Goal: Information Seeking & Learning: Compare options

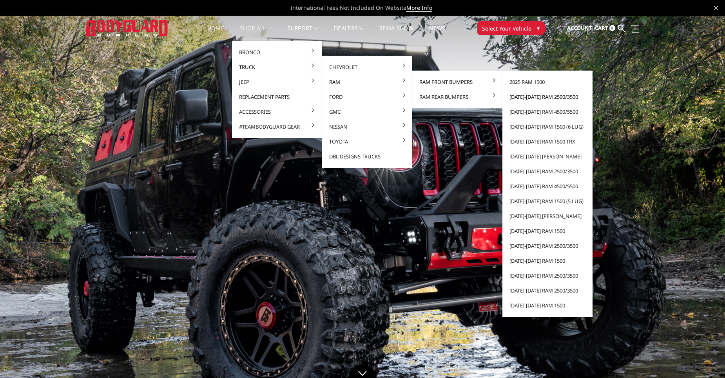
click at [529, 95] on link "[DATE]-[DATE] Ram 2500/3500" at bounding box center [548, 96] width 84 height 15
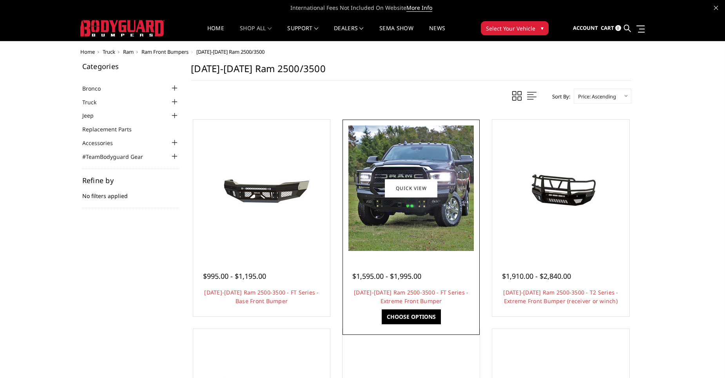
click at [407, 216] on img at bounding box center [410, 187] width 125 height 125
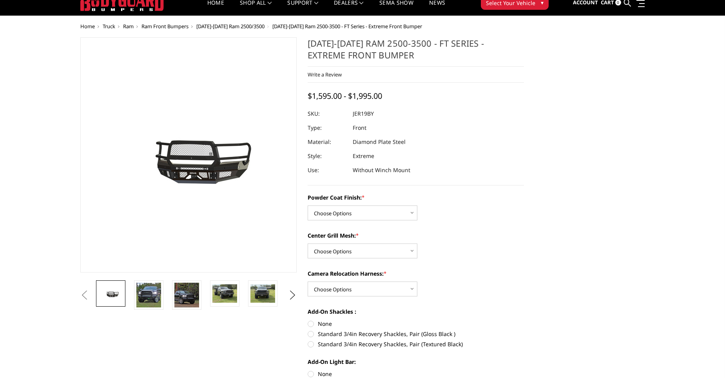
scroll to position [39, 0]
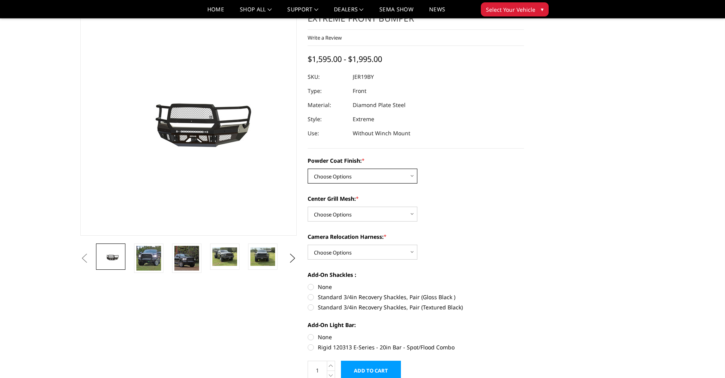
click at [398, 176] on select "Choose Options Bare Metal Gloss Black Powder Coat Textured Black Powder Coat" at bounding box center [363, 176] width 110 height 15
click at [402, 252] on select "Choose Options WITH Camera Relocation Harness WITHOUT Camera Relocation Harness" at bounding box center [363, 252] width 110 height 15
click at [391, 211] on select "Choose Options WITH Expanded Metal in Center Grill WITHOUT Expanded Metal in Ce…" at bounding box center [363, 214] width 110 height 15
select select "3217"
click at [308, 207] on select "Choose Options WITH Expanded Metal in Center Grill WITHOUT Expanded Metal in Ce…" at bounding box center [363, 214] width 110 height 15
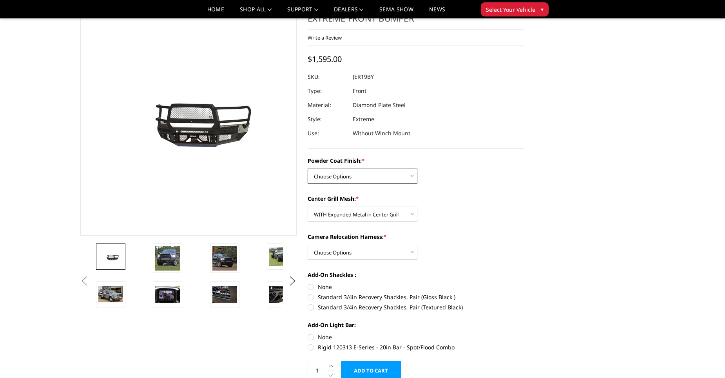
click at [409, 172] on select "Choose Options Bare Metal Gloss Black Powder Coat Textured Black Powder Coat" at bounding box center [363, 176] width 110 height 15
select select "3215"
click at [308, 169] on select "Choose Options Bare Metal Gloss Black Powder Coat Textured Black Powder Coat" at bounding box center [363, 176] width 110 height 15
click at [403, 248] on select "Choose Options WITH Camera Relocation Harness WITHOUT Camera Relocation Harness" at bounding box center [363, 252] width 110 height 15
select select "3220"
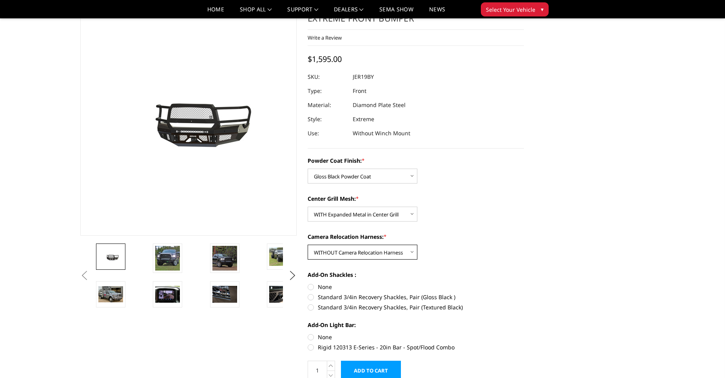
click at [308, 245] on select "Choose Options WITH Camera Relocation Harness WITHOUT Camera Relocation Harness" at bounding box center [363, 252] width 110 height 15
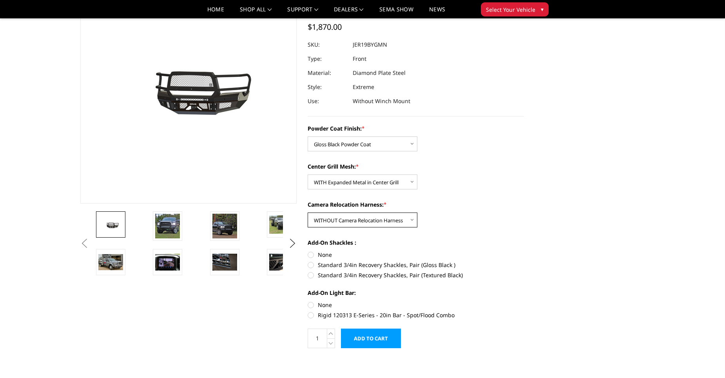
scroll to position [118, 0]
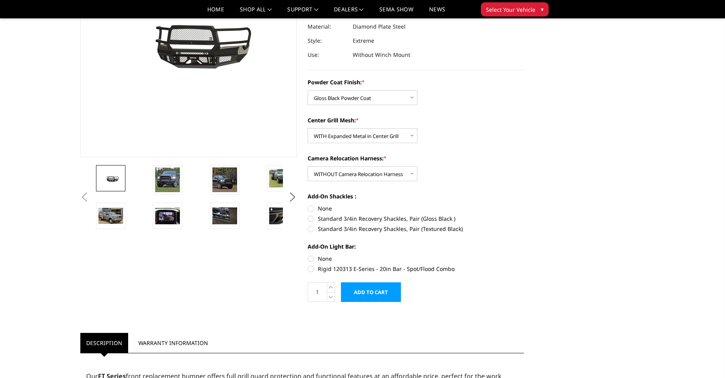
click at [318, 207] on label "None" at bounding box center [416, 208] width 216 height 8
click at [308, 205] on input "None" at bounding box center [308, 204] width 0 height 0
radio input "true"
click at [322, 257] on label "None" at bounding box center [416, 258] width 216 height 8
click at [308, 255] on input "None" at bounding box center [308, 254] width 0 height 0
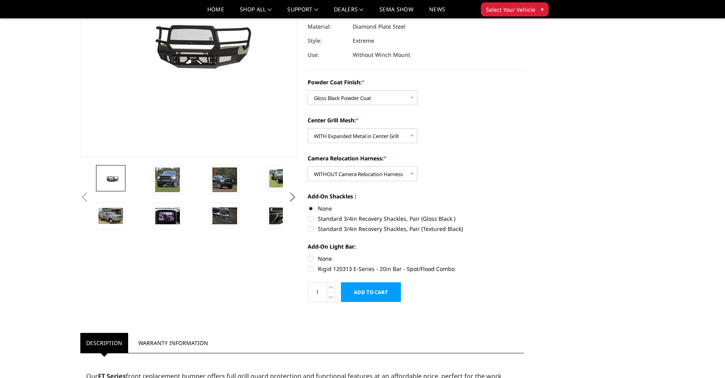
radio input "true"
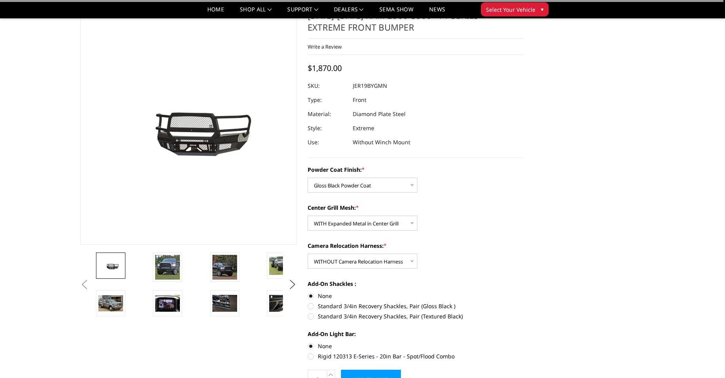
scroll to position [0, 0]
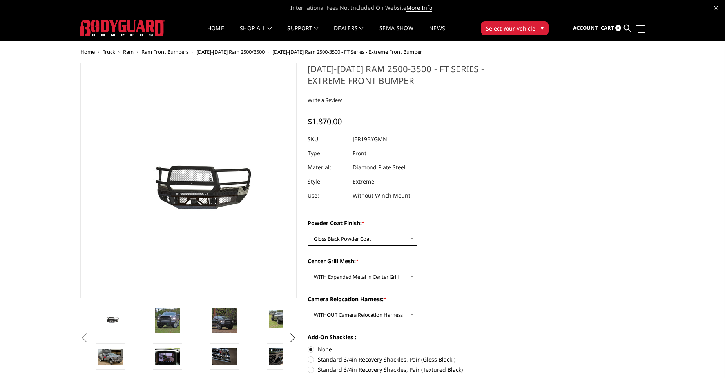
click at [404, 237] on select "Choose Options Bare Metal Gloss Black Powder Coat Textured Black Powder Coat" at bounding box center [363, 238] width 110 height 15
click at [308, 231] on select "Choose Options Bare Metal Gloss Black Powder Coat Textured Black Powder Coat" at bounding box center [363, 238] width 110 height 15
click at [404, 240] on select "Choose Options Bare Metal Gloss Black Powder Coat Textured Black Powder Coat" at bounding box center [363, 238] width 110 height 15
click at [308, 231] on select "Choose Options Bare Metal Gloss Black Powder Coat Textured Black Powder Coat" at bounding box center [363, 238] width 110 height 15
click at [406, 237] on select "Choose Options Bare Metal Gloss Black Powder Coat Textured Black Powder Coat" at bounding box center [363, 238] width 110 height 15
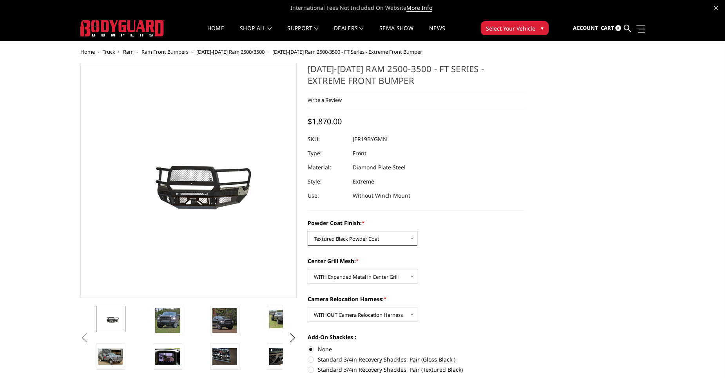
click at [308, 231] on select "Choose Options Bare Metal Gloss Black Powder Coat Textured Black Powder Coat" at bounding box center [363, 238] width 110 height 15
drag, startPoint x: 353, startPoint y: 139, endPoint x: 386, endPoint y: 143, distance: 33.5
click at [386, 143] on dl "SKU: JER19BYTMN UPC: Type: Front Material: Diamond Plate Steel Style: Extreme U…" at bounding box center [416, 167] width 216 height 71
copy dl "JER19BYTMN UPC:"
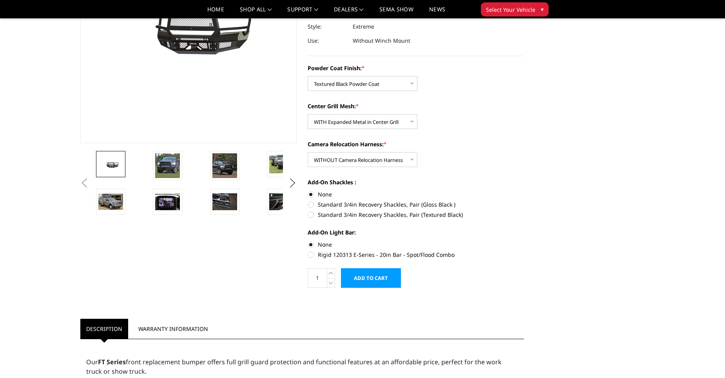
scroll to position [118, 0]
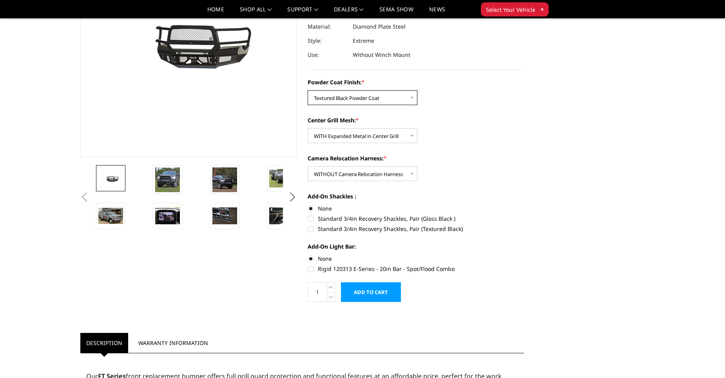
click at [413, 93] on select "Choose Options Bare Metal Gloss Black Powder Coat Textured Black Powder Coat" at bounding box center [363, 97] width 110 height 15
select select "3215"
click at [308, 90] on select "Choose Options Bare Metal Gloss Black Powder Coat Textured Black Powder Coat" at bounding box center [363, 97] width 110 height 15
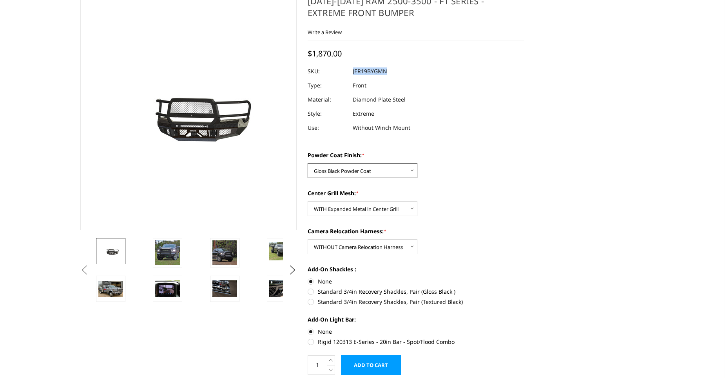
scroll to position [0, 0]
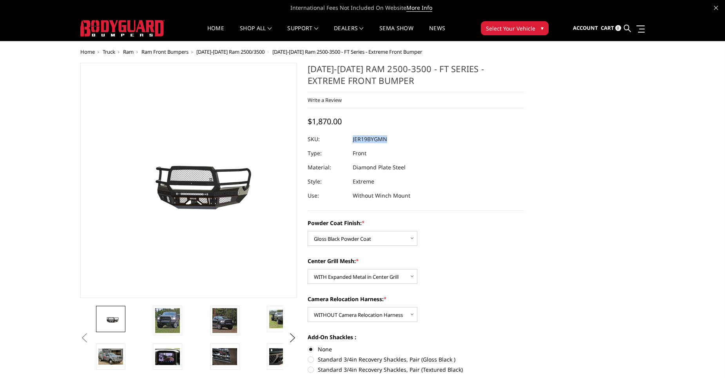
click at [378, 139] on dd "JER19BYGMN" at bounding box center [370, 139] width 34 height 14
click at [410, 315] on select "Choose Options WITH Camera Relocation Harness WITHOUT Camera Relocation Harness" at bounding box center [363, 314] width 110 height 15
click at [308, 307] on select "Choose Options WITH Camera Relocation Harness WITHOUT Camera Relocation Harness" at bounding box center [363, 314] width 110 height 15
click at [412, 315] on select "Choose Options WITH Camera Relocation Harness WITHOUT Camera Relocation Harness" at bounding box center [363, 314] width 110 height 15
click at [308, 307] on select "Choose Options WITH Camera Relocation Harness WITHOUT Camera Relocation Harness" at bounding box center [363, 314] width 110 height 15
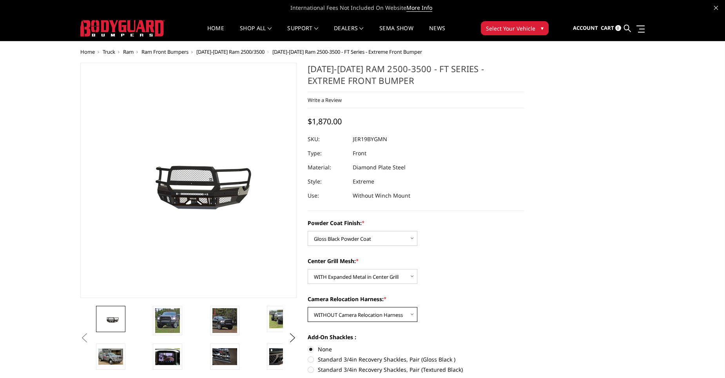
click at [411, 314] on select "Choose Options WITH Camera Relocation Harness WITHOUT Camera Relocation Harness" at bounding box center [363, 314] width 110 height 15
click at [308, 307] on select "Choose Options WITH Camera Relocation Harness WITHOUT Camera Relocation Harness" at bounding box center [363, 314] width 110 height 15
click at [412, 314] on select "Choose Options WITH Camera Relocation Harness WITHOUT Camera Relocation Harness" at bounding box center [363, 314] width 110 height 15
click at [308, 307] on select "Choose Options WITH Camera Relocation Harness WITHOUT Camera Relocation Harness" at bounding box center [363, 314] width 110 height 15
click at [404, 316] on select "Choose Options WITH Camera Relocation Harness WITHOUT Camera Relocation Harness" at bounding box center [363, 314] width 110 height 15
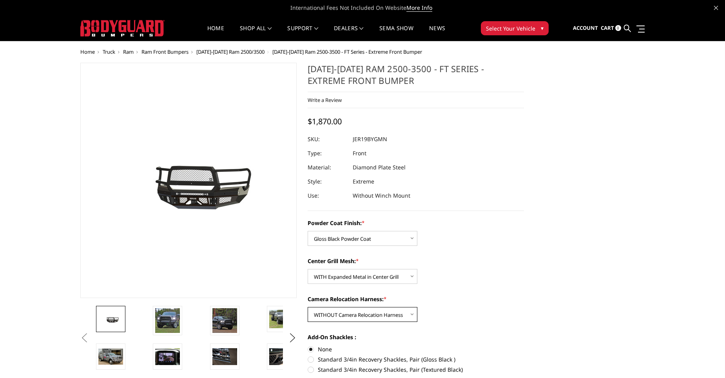
select select "3219"
click at [308, 307] on select "Choose Options WITH Camera Relocation Harness WITHOUT Camera Relocation Harness" at bounding box center [363, 314] width 110 height 15
drag, startPoint x: 353, startPoint y: 139, endPoint x: 388, endPoint y: 141, distance: 34.9
click at [388, 141] on dl "SKU: JER19BYGMH UPC: Type: Front Material: Diamond Plate Steel Style: Extreme U…" at bounding box center [416, 167] width 216 height 71
drag, startPoint x: 388, startPoint y: 141, endPoint x: 382, endPoint y: 140, distance: 5.9
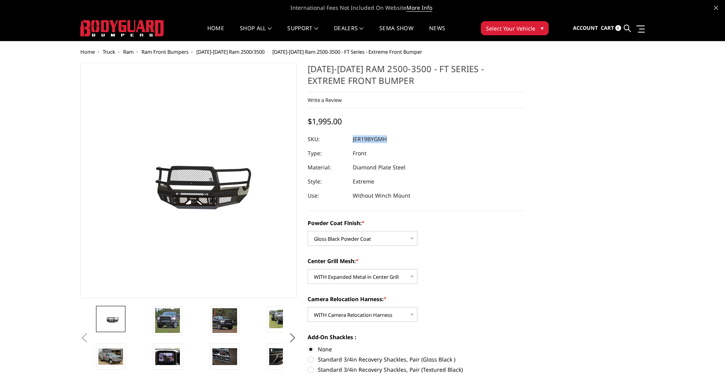
copy dl "JER19BYGMH UPC:"
